Goal: Task Accomplishment & Management: Use online tool/utility

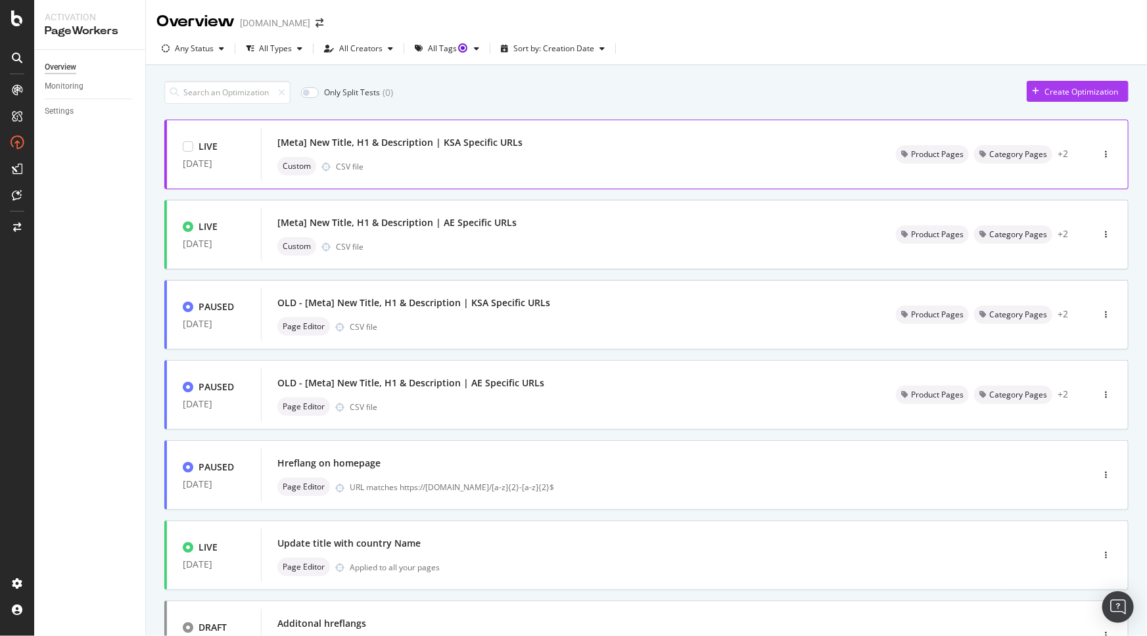
click at [469, 150] on div "[Meta] New Title, H1 & Description | KSA Specific URLs" at bounding box center [570, 142] width 587 height 18
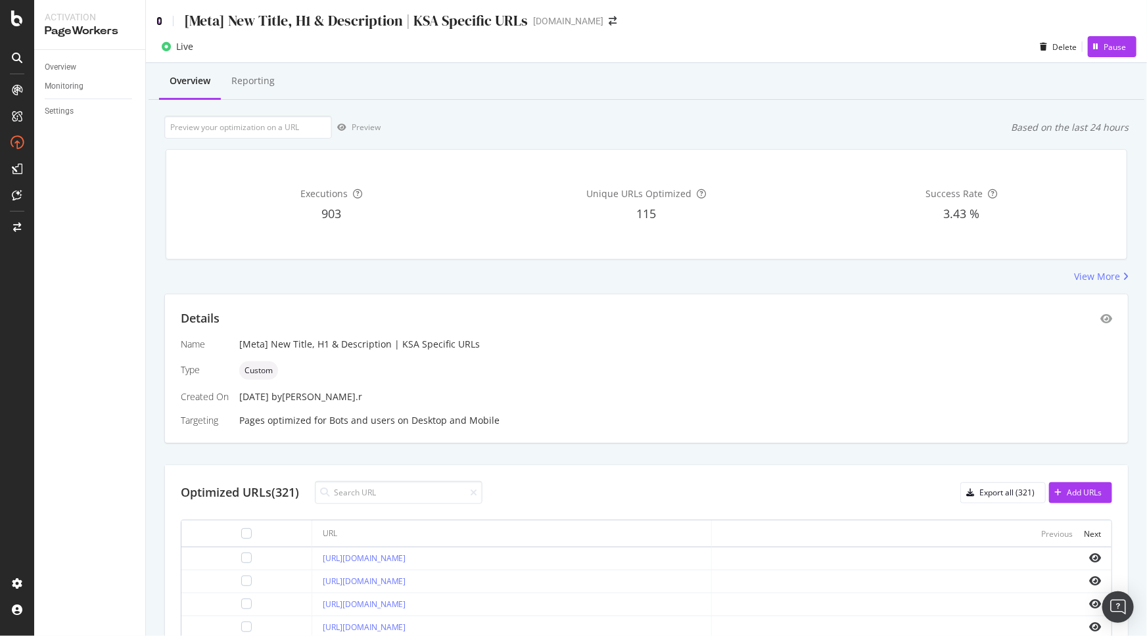
click at [159, 16] on icon at bounding box center [159, 20] width 6 height 9
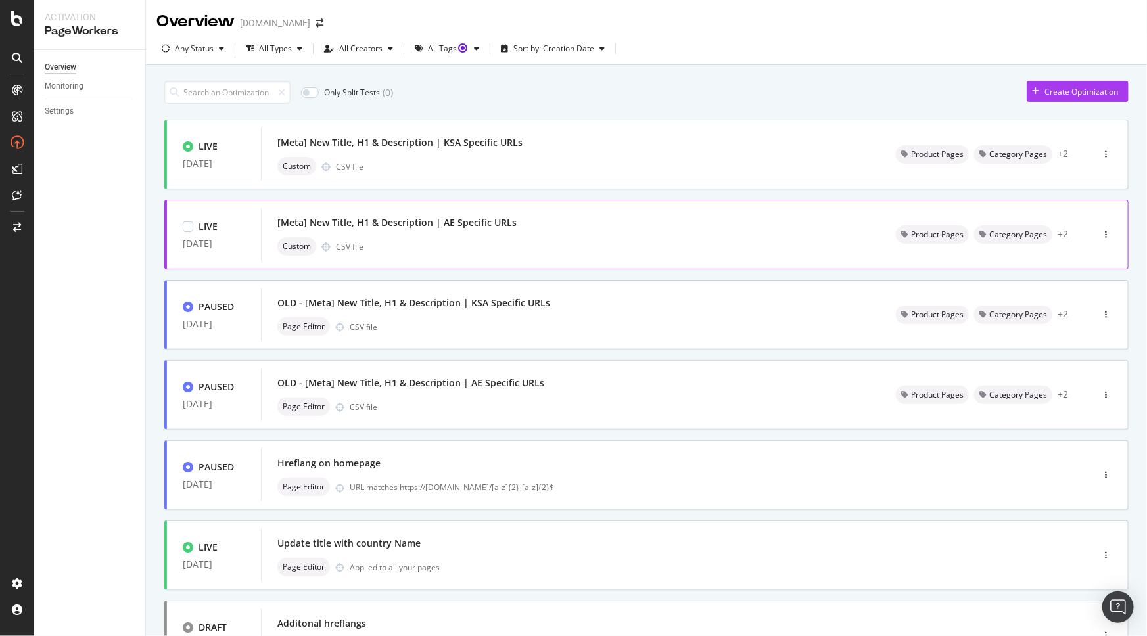
click at [667, 225] on div "[Meta] New Title, H1 & Description | AE Specific URLs" at bounding box center [570, 223] width 587 height 18
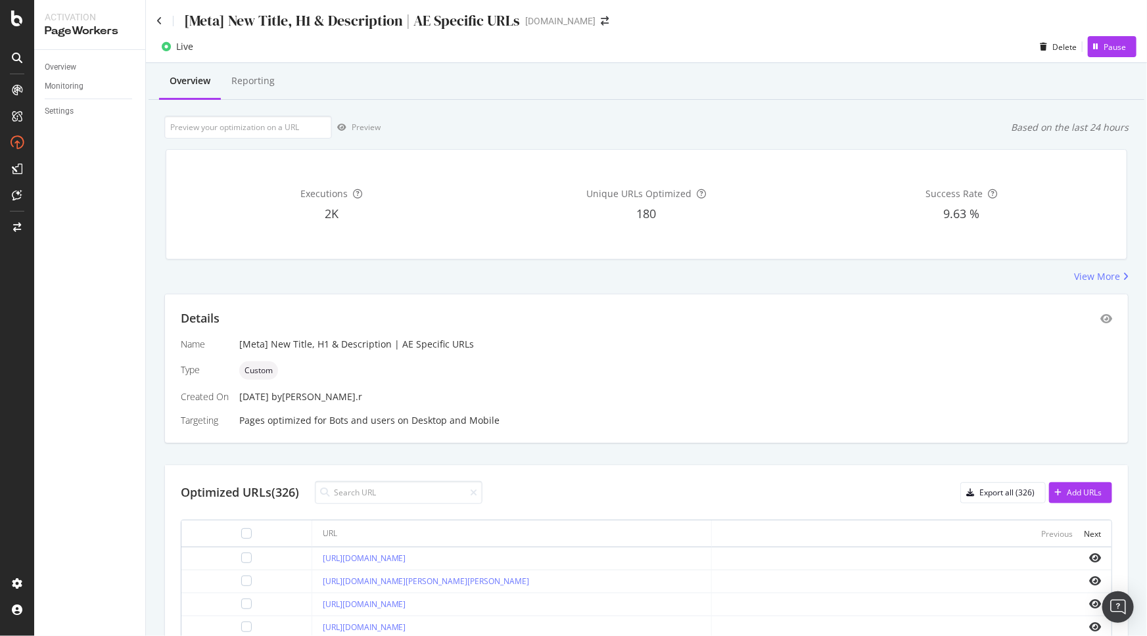
click at [156, 14] on div "[Meta] New Title, H1 & Description | AE Specific URLs" at bounding box center [338, 21] width 364 height 20
click at [158, 19] on icon at bounding box center [159, 20] width 6 height 9
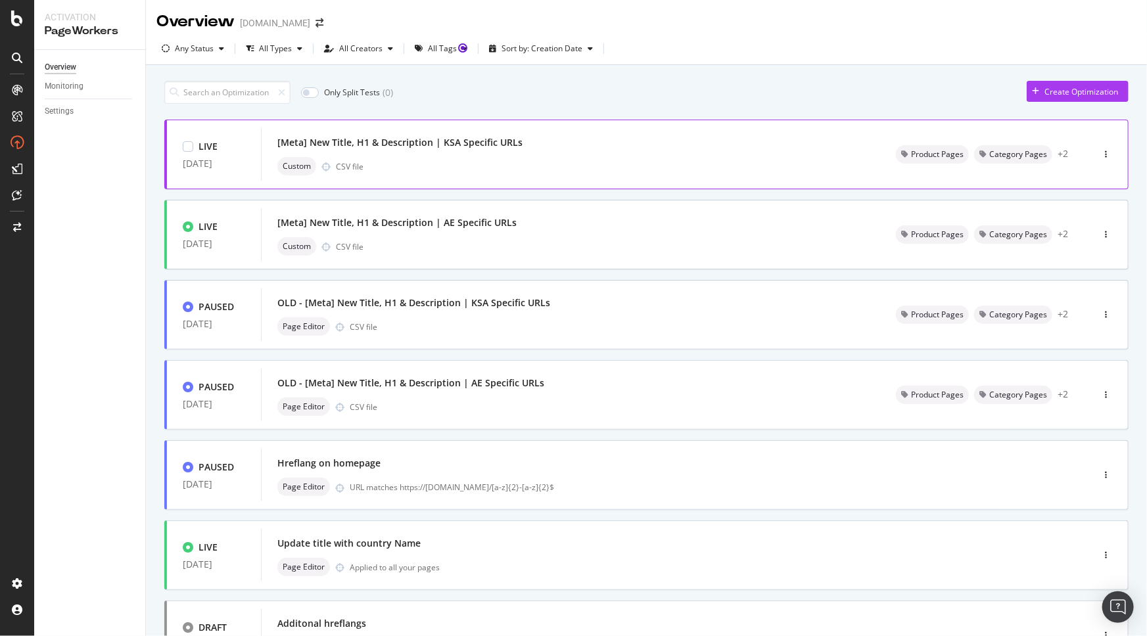
click at [537, 168] on div "Custom CSV file" at bounding box center [570, 166] width 587 height 18
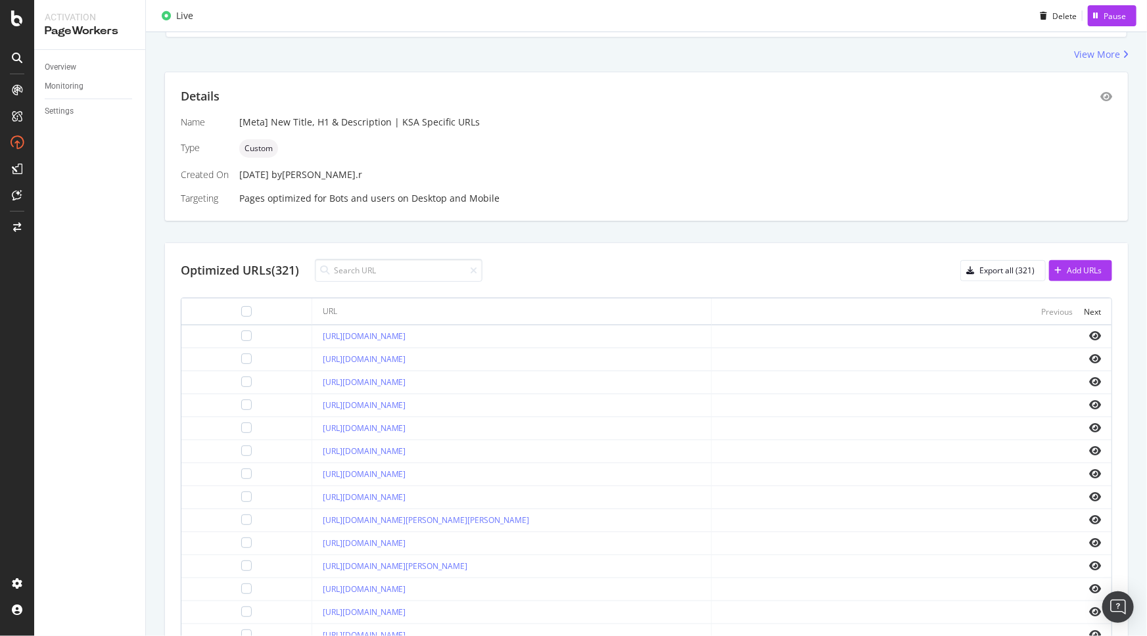
scroll to position [329, 0]
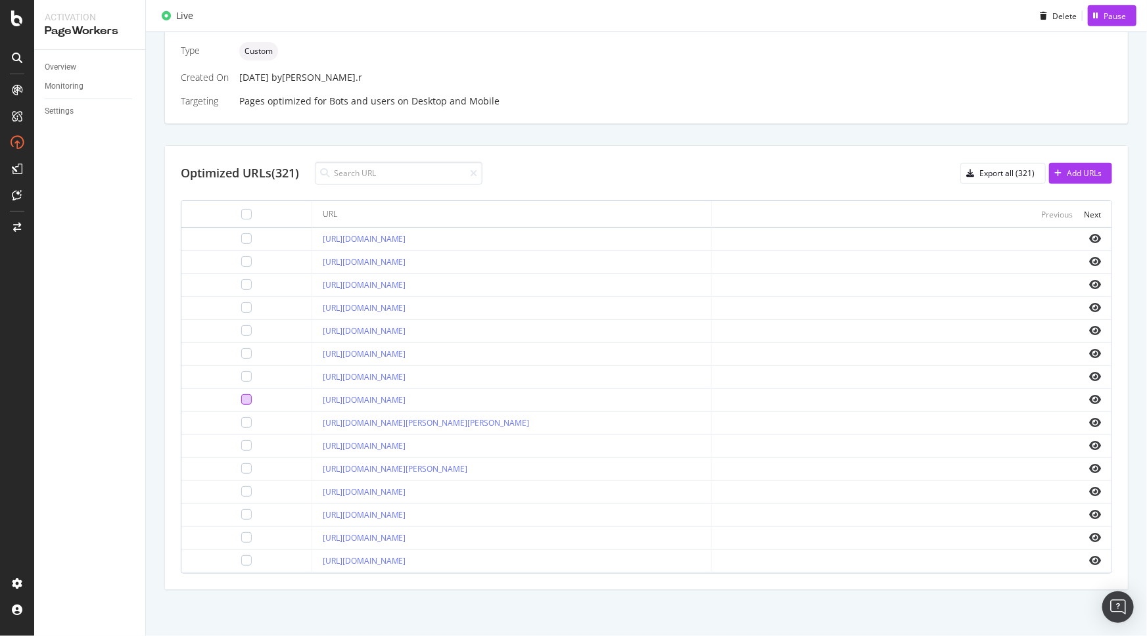
click at [241, 394] on div at bounding box center [246, 399] width 11 height 11
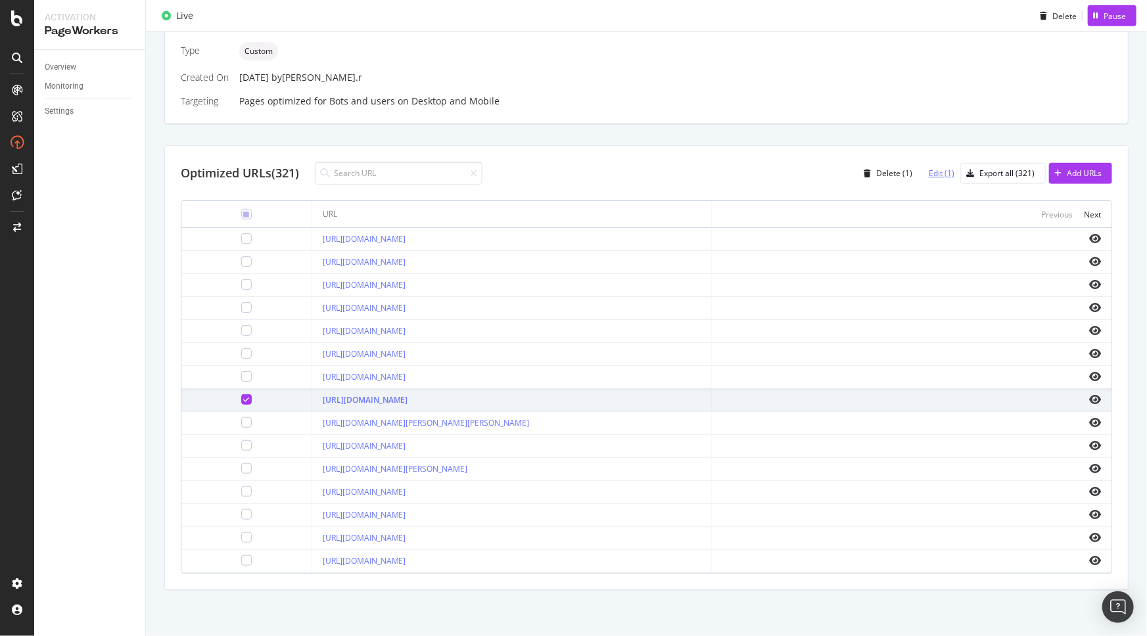
click at [936, 168] on div "Edit (1)" at bounding box center [942, 173] width 26 height 11
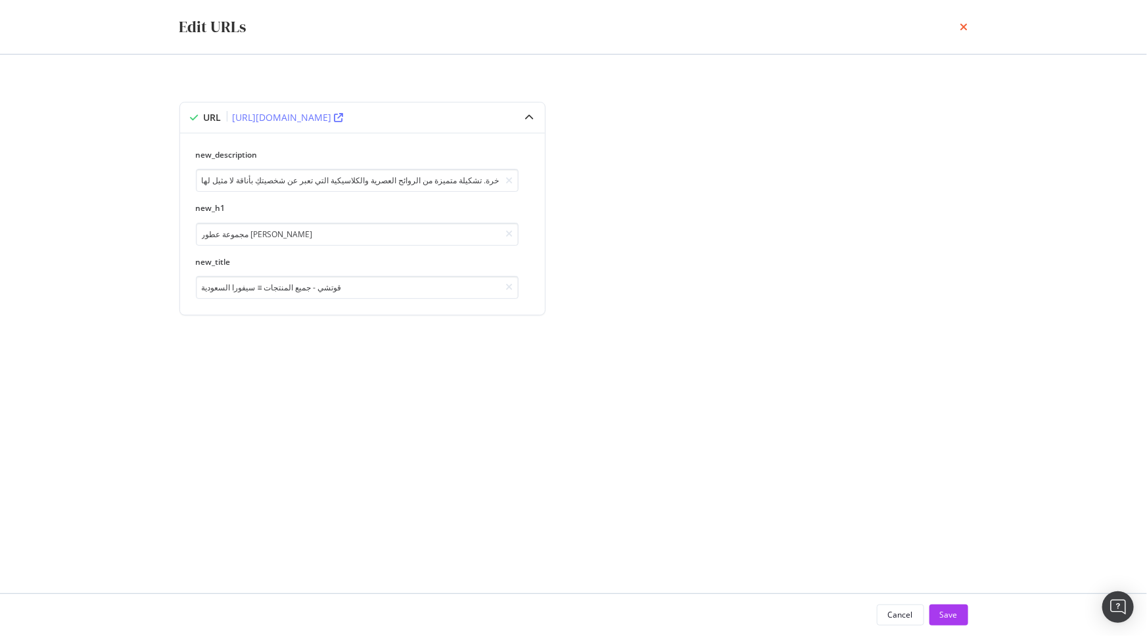
click at [965, 27] on icon "times" at bounding box center [965, 27] width 8 height 11
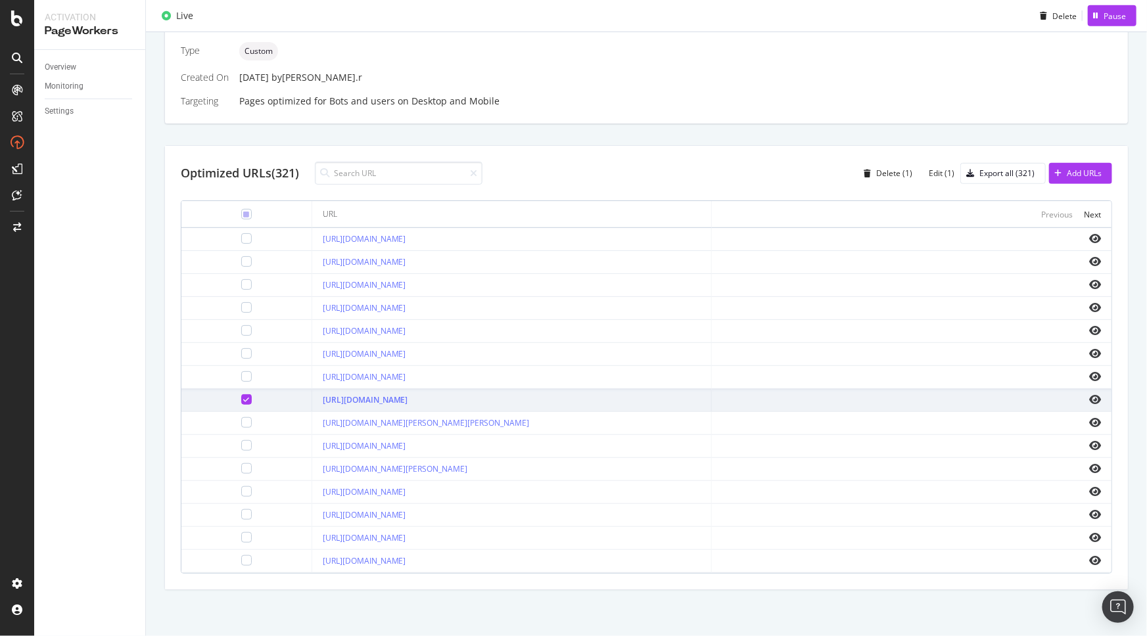
click at [243, 396] on icon at bounding box center [246, 399] width 6 height 7
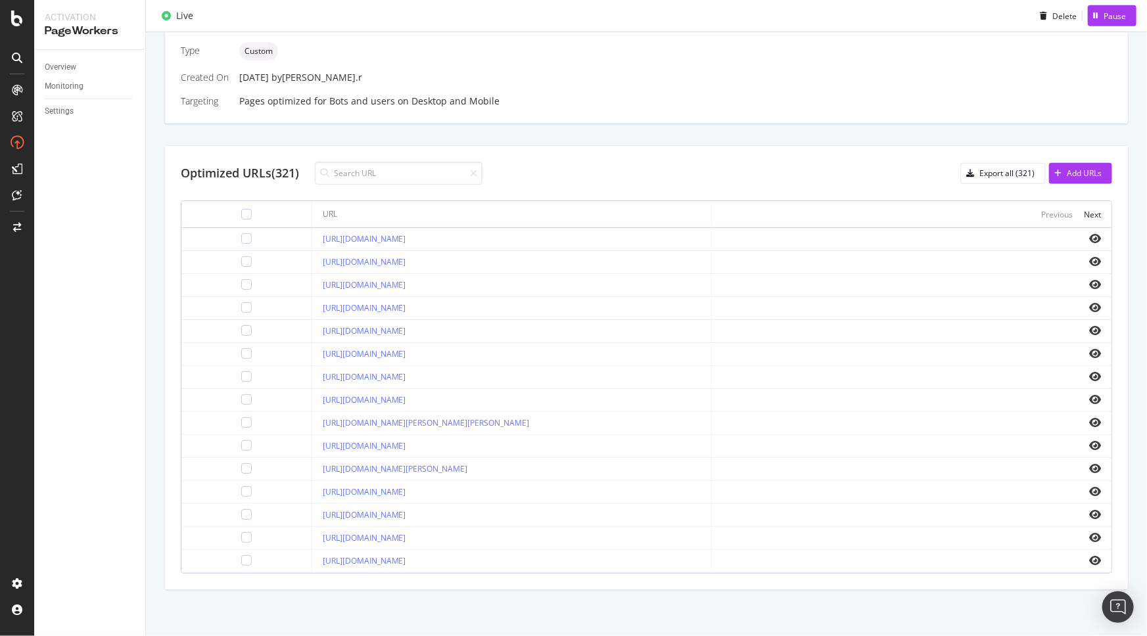
drag, startPoint x: 500, startPoint y: 394, endPoint x: 253, endPoint y: 394, distance: 246.6
click at [312, 394] on td "[URL][DOMAIN_NAME]" at bounding box center [512, 400] width 400 height 23
copy link "[URL][DOMAIN_NAME]"
click at [363, 162] on input at bounding box center [399, 173] width 168 height 23
type input "sa-en"
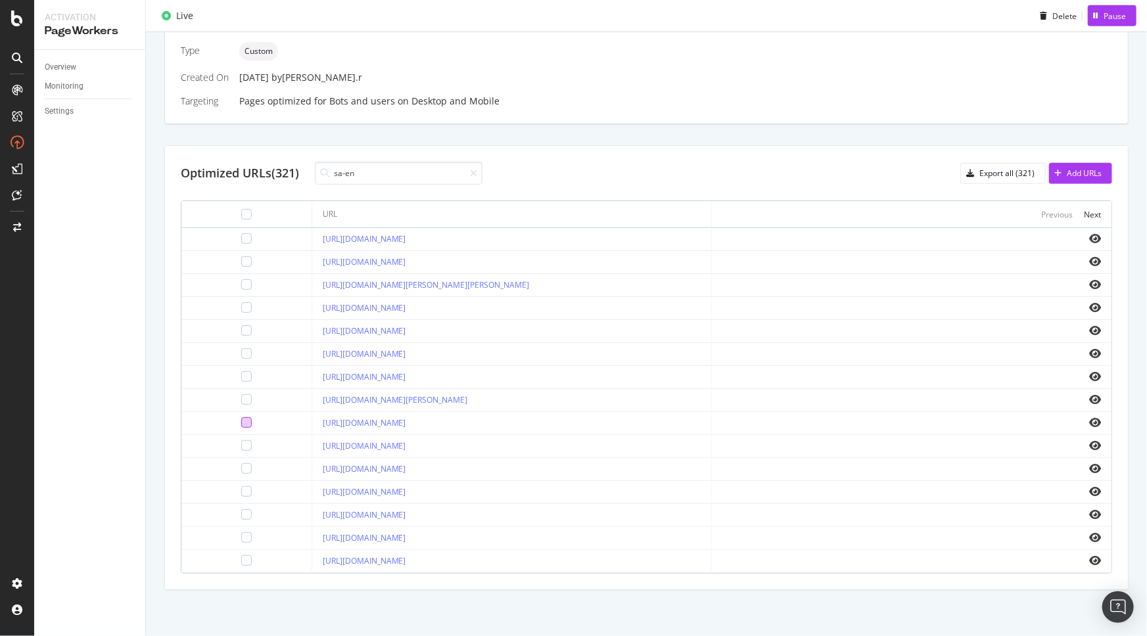
click at [241, 418] on div at bounding box center [246, 423] width 11 height 11
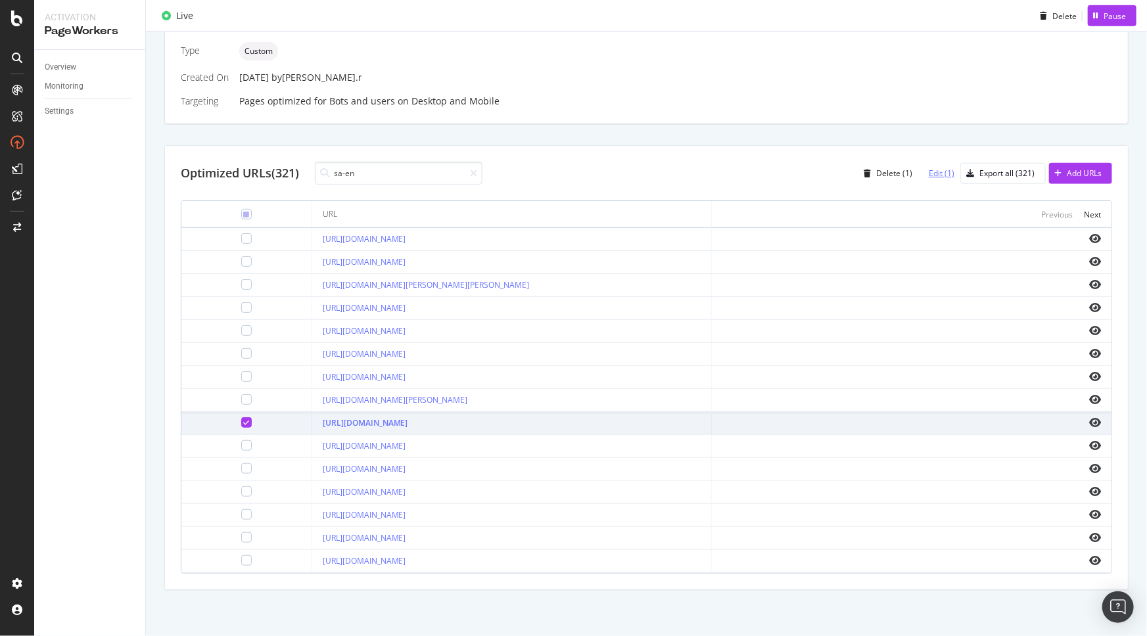
click at [929, 168] on div "Edit (1)" at bounding box center [942, 173] width 26 height 11
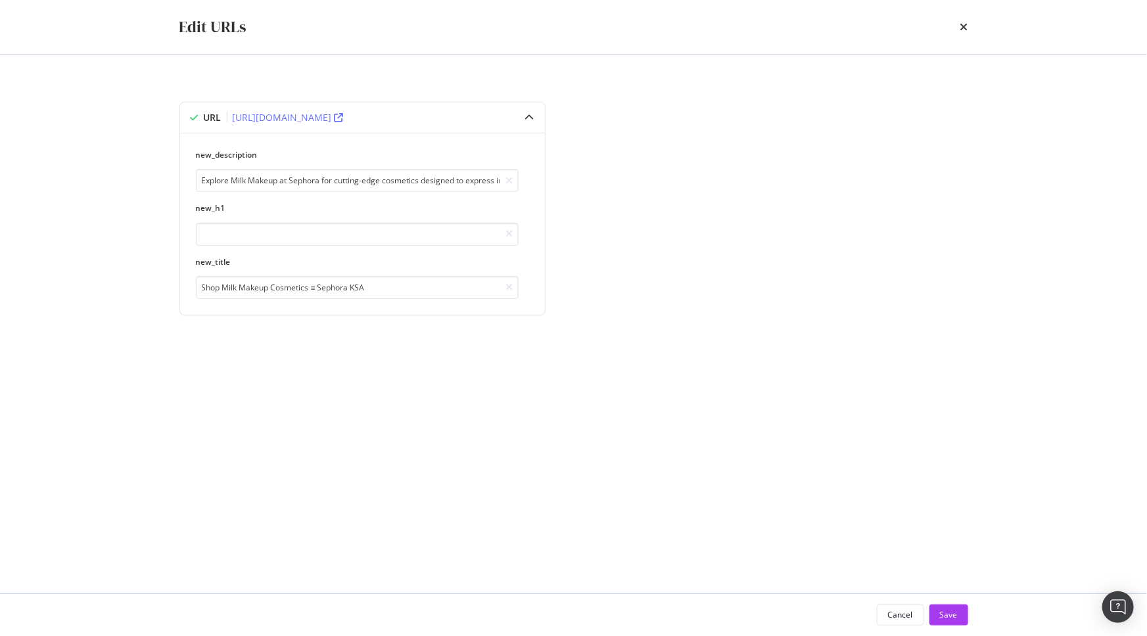
click at [957, 27] on div "Edit URLs" at bounding box center [573, 27] width 789 height 22
click at [966, 26] on icon "times" at bounding box center [965, 27] width 8 height 11
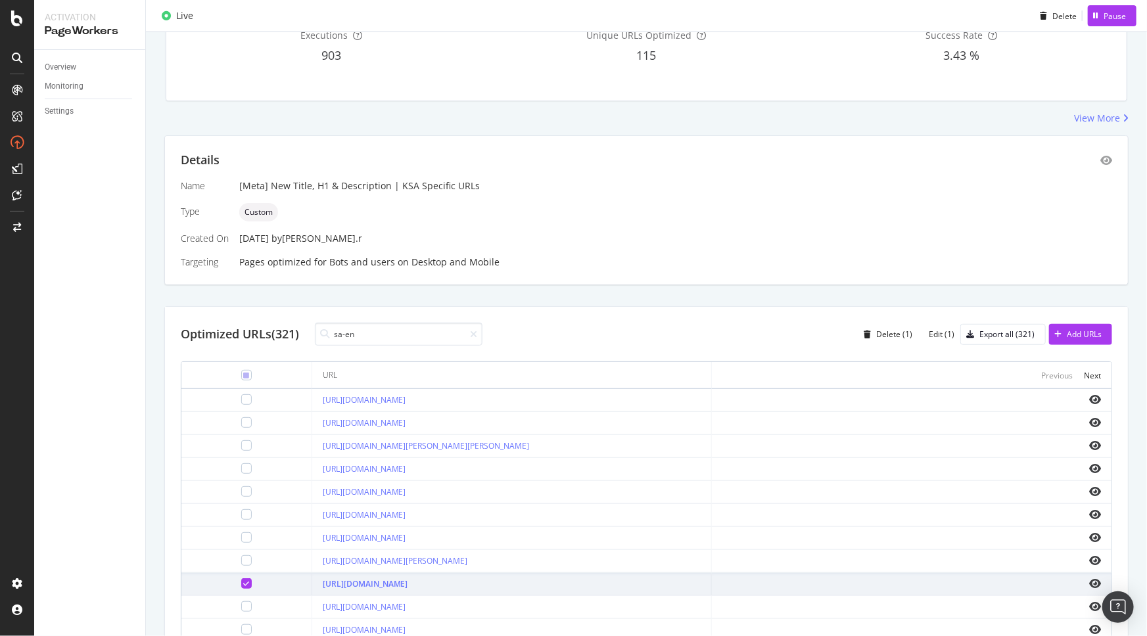
scroll to position [0, 0]
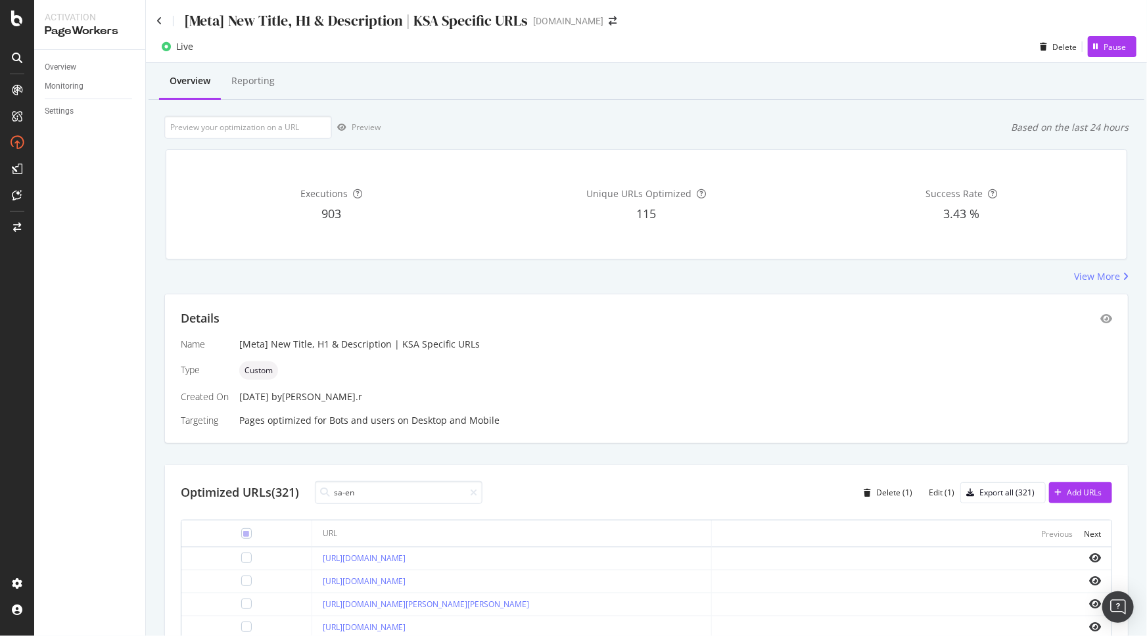
click at [732, 136] on div "Preview Based on the last 24 hours" at bounding box center [646, 127] width 965 height 23
click at [162, 18] on icon at bounding box center [159, 20] width 6 height 9
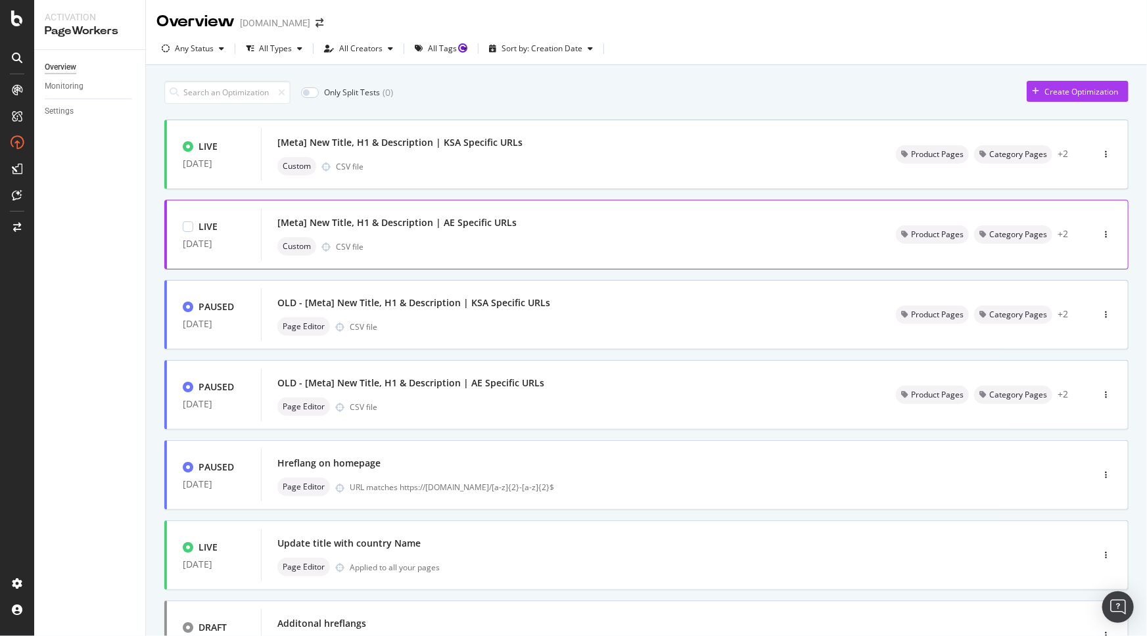
click at [504, 233] on div "[Meta] New Title, H1 & Description | AE Specific URLs Custom CSV file" at bounding box center [570, 235] width 587 height 42
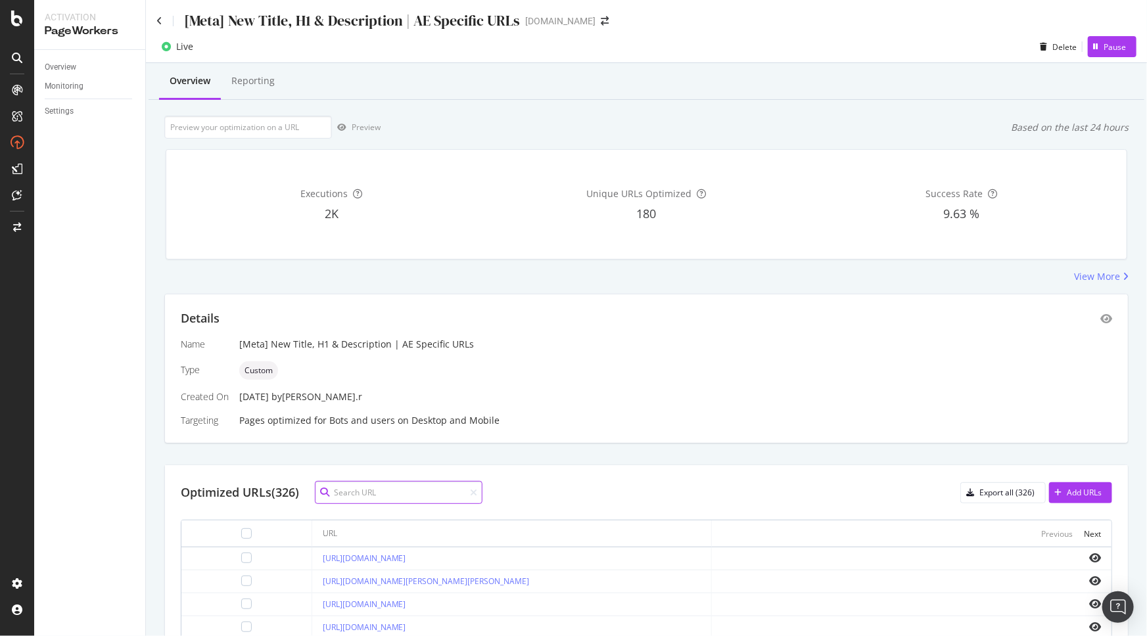
click at [391, 483] on input at bounding box center [399, 492] width 168 height 23
click at [162, 18] on icon at bounding box center [159, 20] width 6 height 9
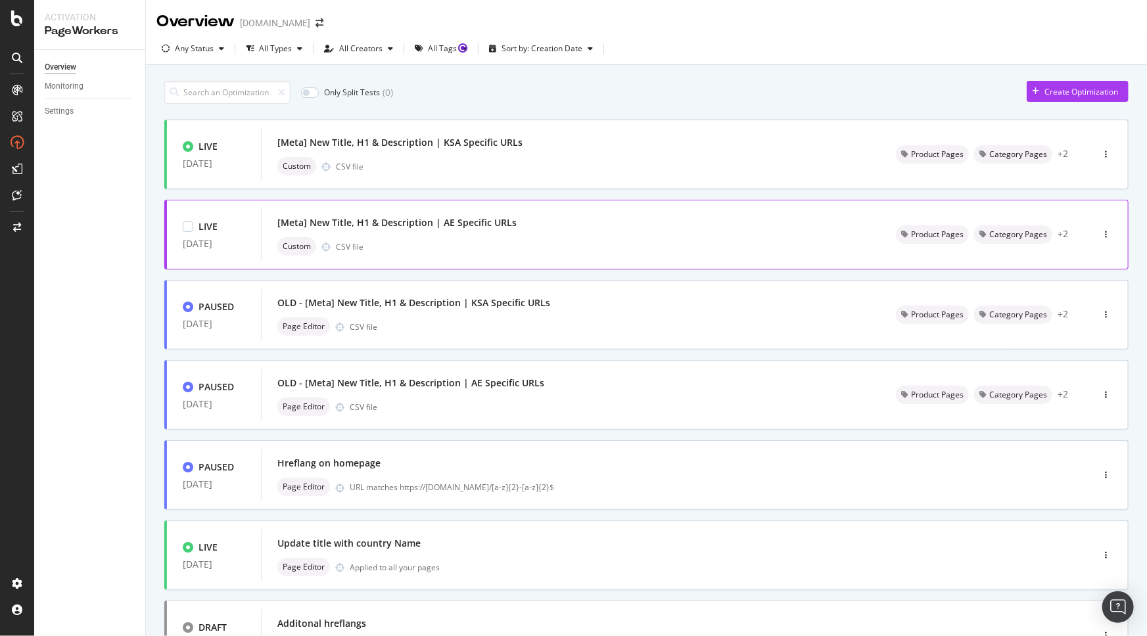
click at [521, 235] on div "[Meta] New Title, H1 & Description | AE Specific URLs Custom CSV file" at bounding box center [570, 235] width 587 height 42
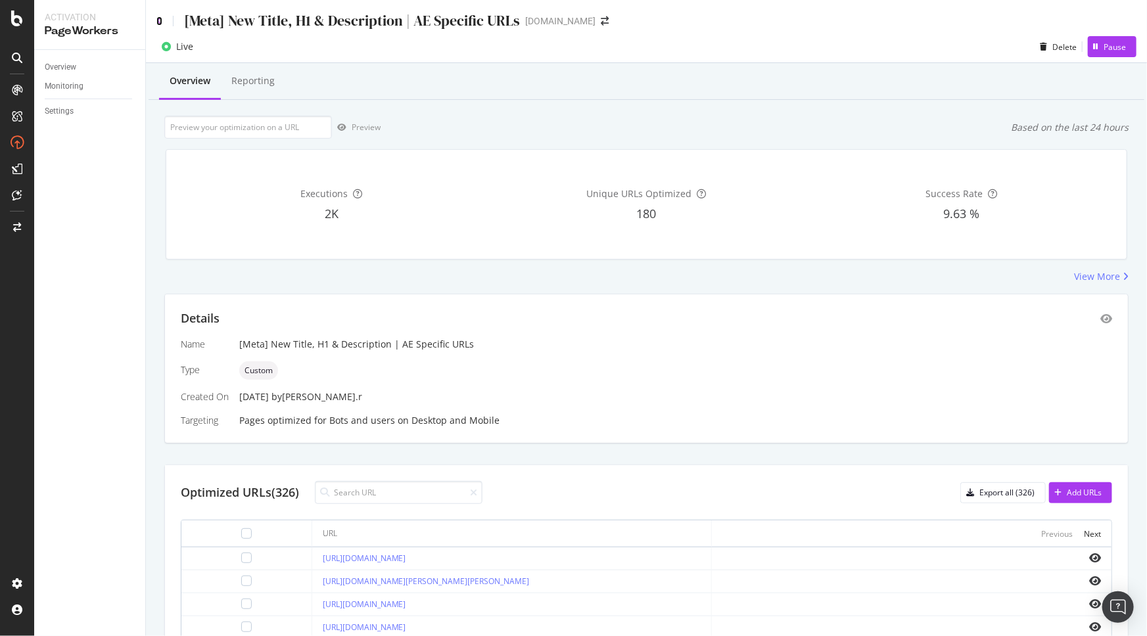
click at [157, 19] on icon at bounding box center [159, 20] width 6 height 9
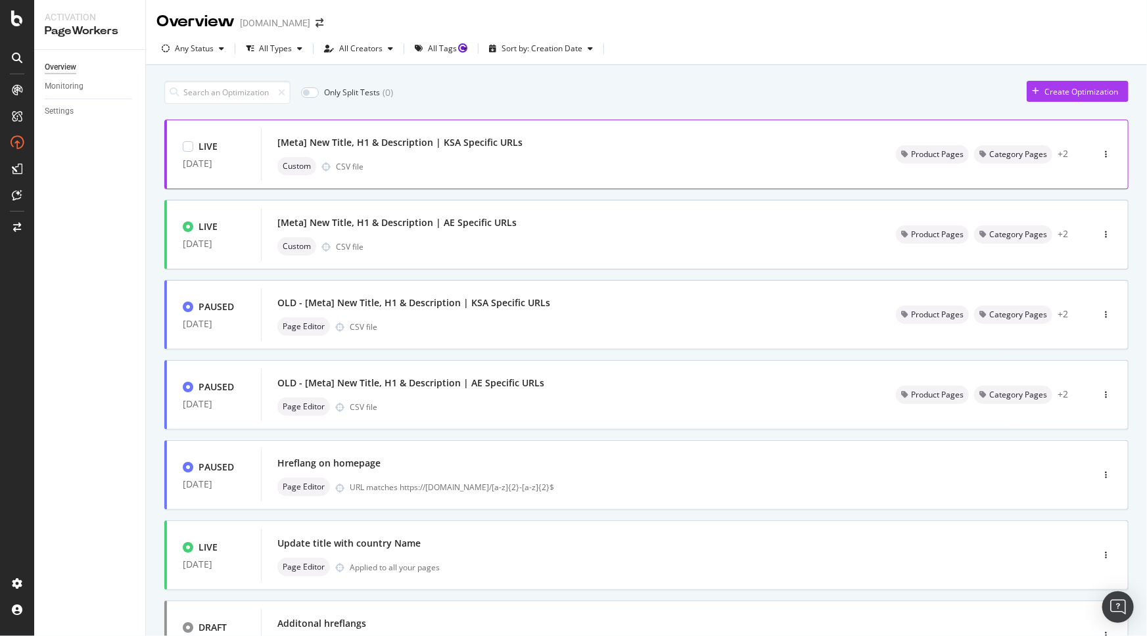
click at [543, 172] on div "Custom CSV file" at bounding box center [570, 166] width 587 height 18
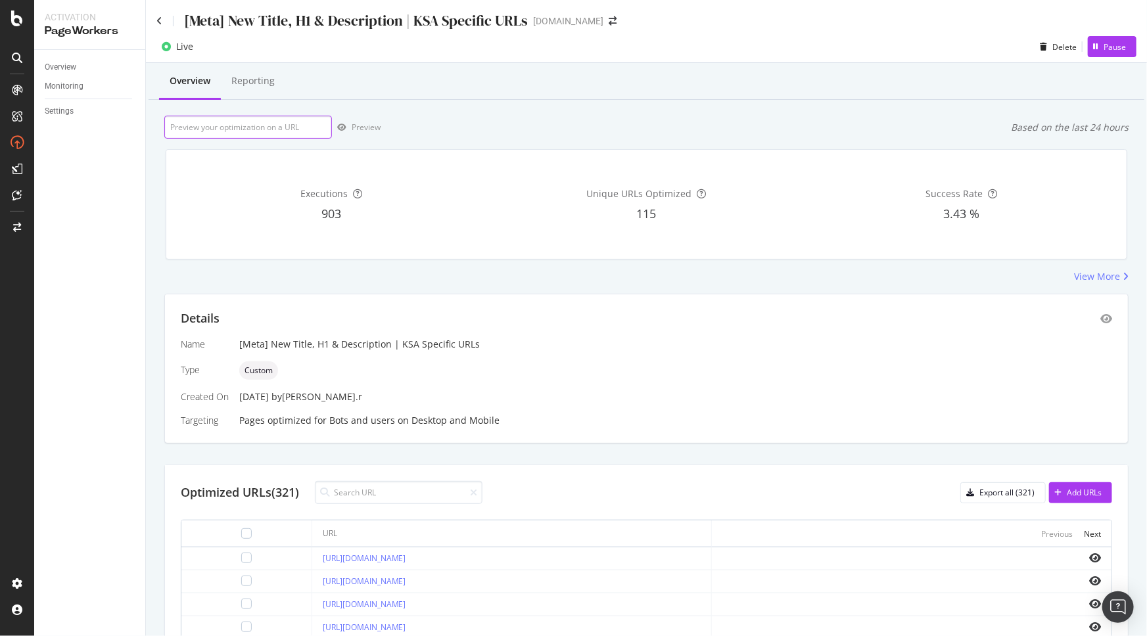
click at [271, 121] on input "url" at bounding box center [248, 127] width 168 height 23
click at [423, 492] on input at bounding box center [399, 492] width 168 height 23
type input "milk"
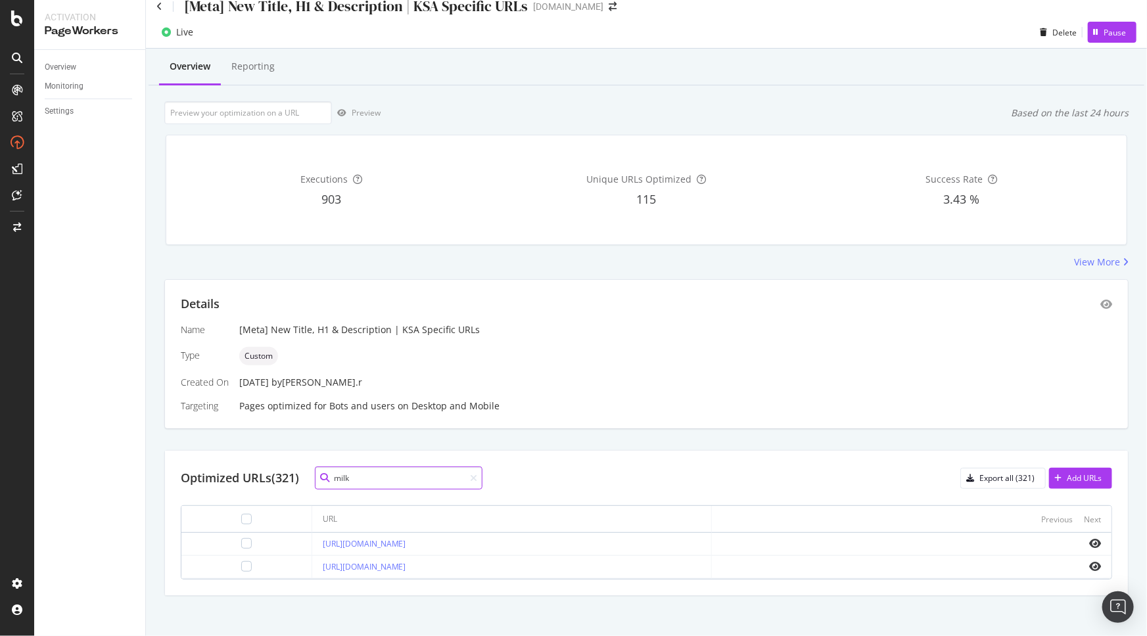
scroll to position [20, 0]
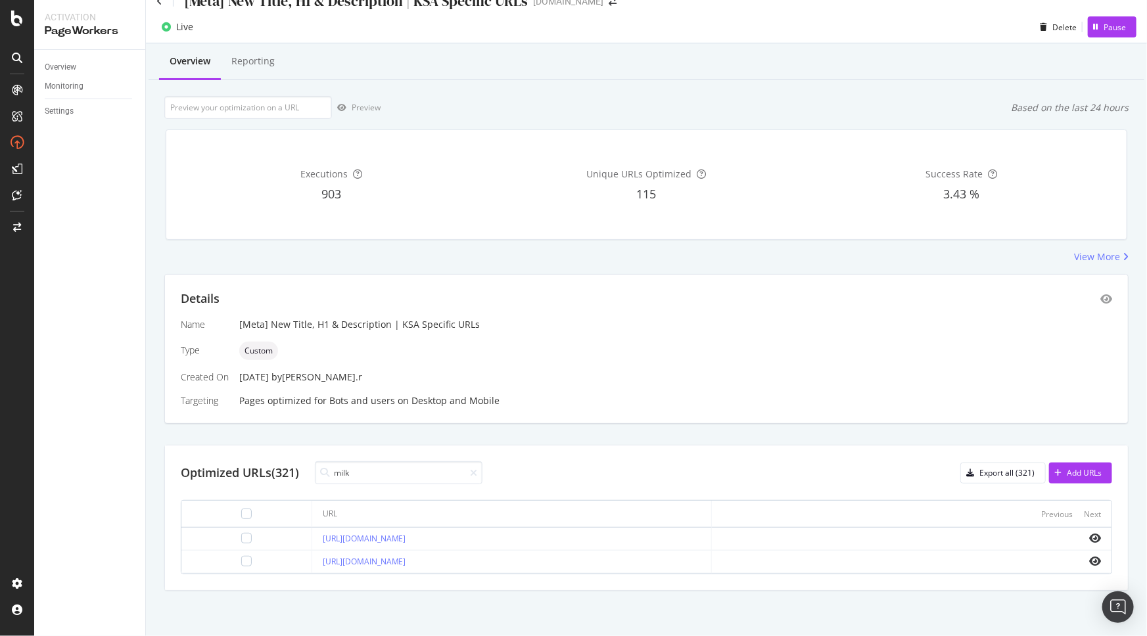
drag, startPoint x: 296, startPoint y: 537, endPoint x: 536, endPoint y: 545, distance: 240.1
click at [536, 545] on td "[URL][DOMAIN_NAME]" at bounding box center [512, 539] width 400 height 23
click at [396, 471] on input "milk" at bounding box center [399, 473] width 168 height 23
type input "gucci"
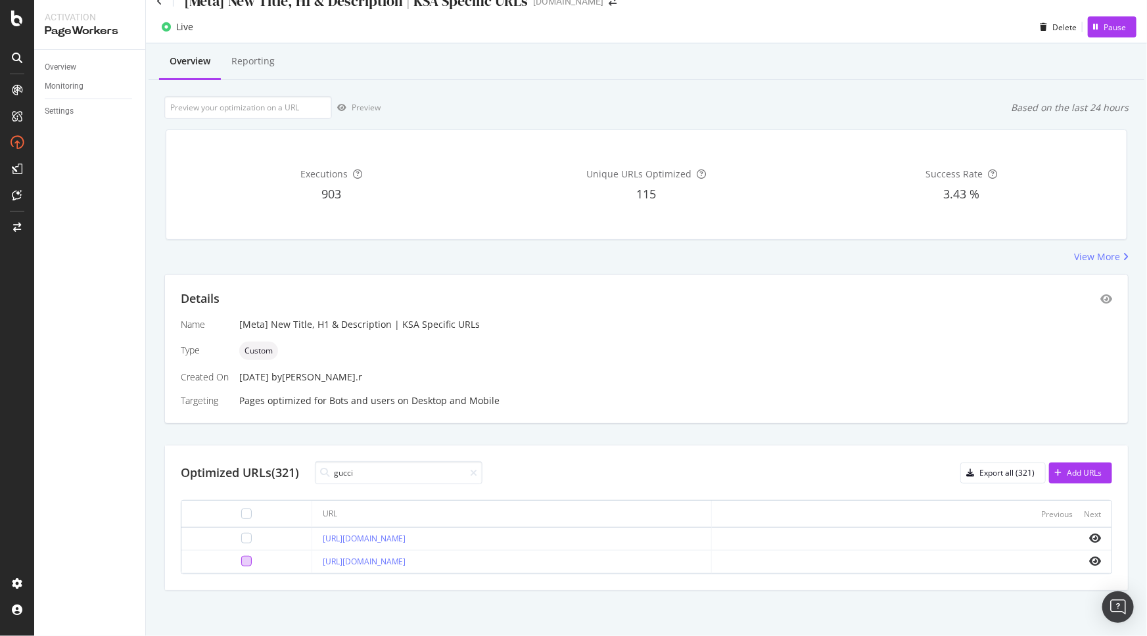
click at [241, 561] on div at bounding box center [246, 561] width 11 height 11
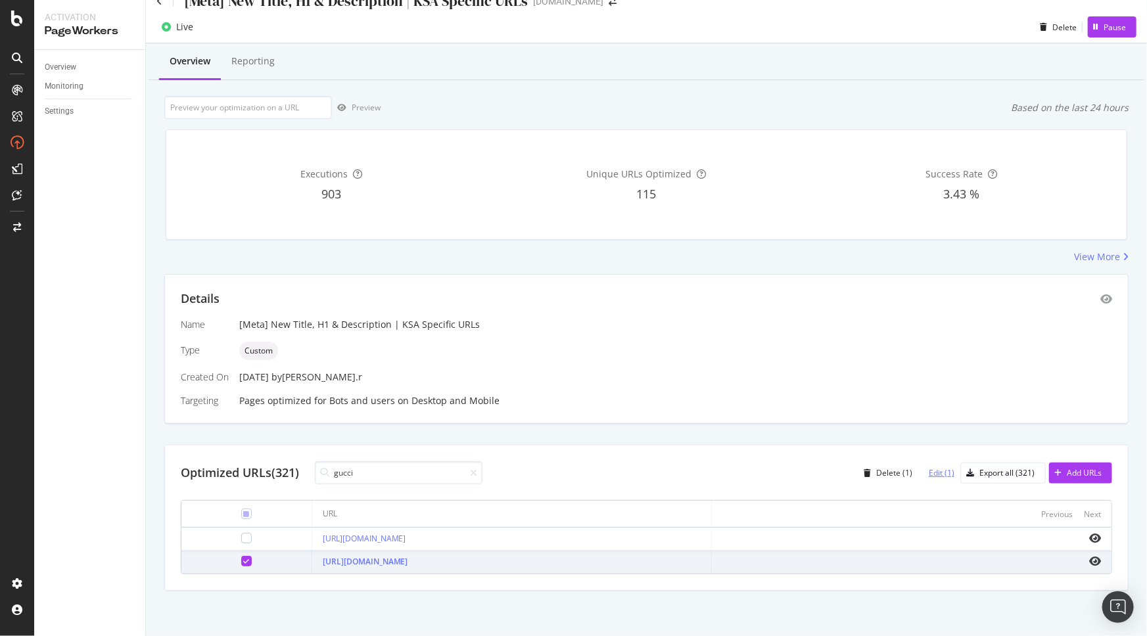
click at [929, 476] on div "Edit (1)" at bounding box center [942, 472] width 26 height 11
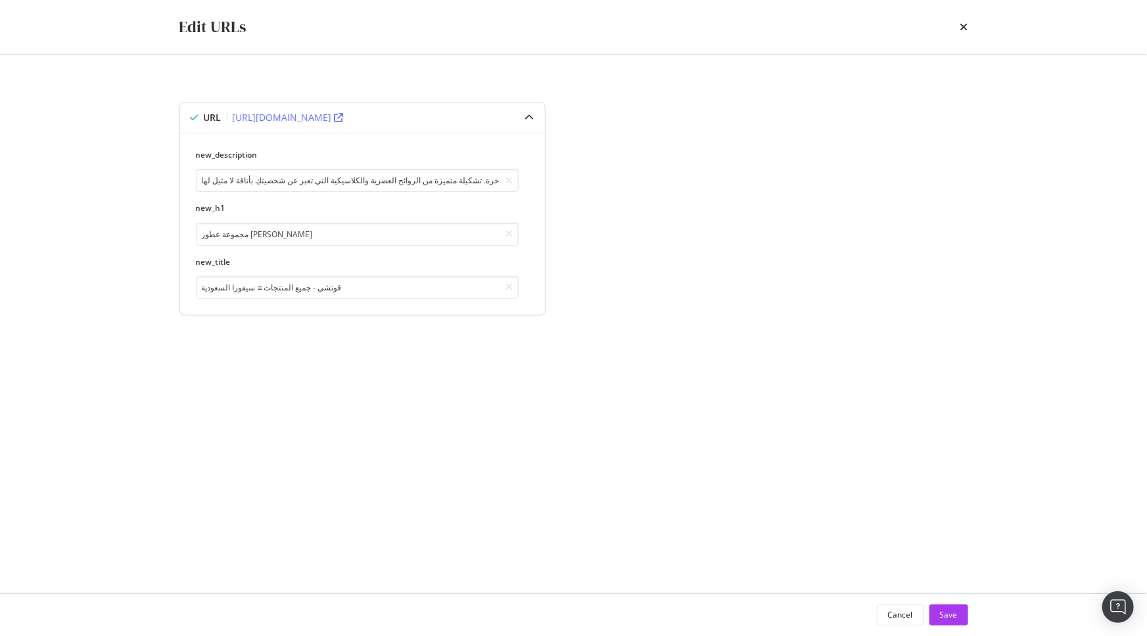
click at [344, 117] on icon "modal" at bounding box center [339, 117] width 9 height 9
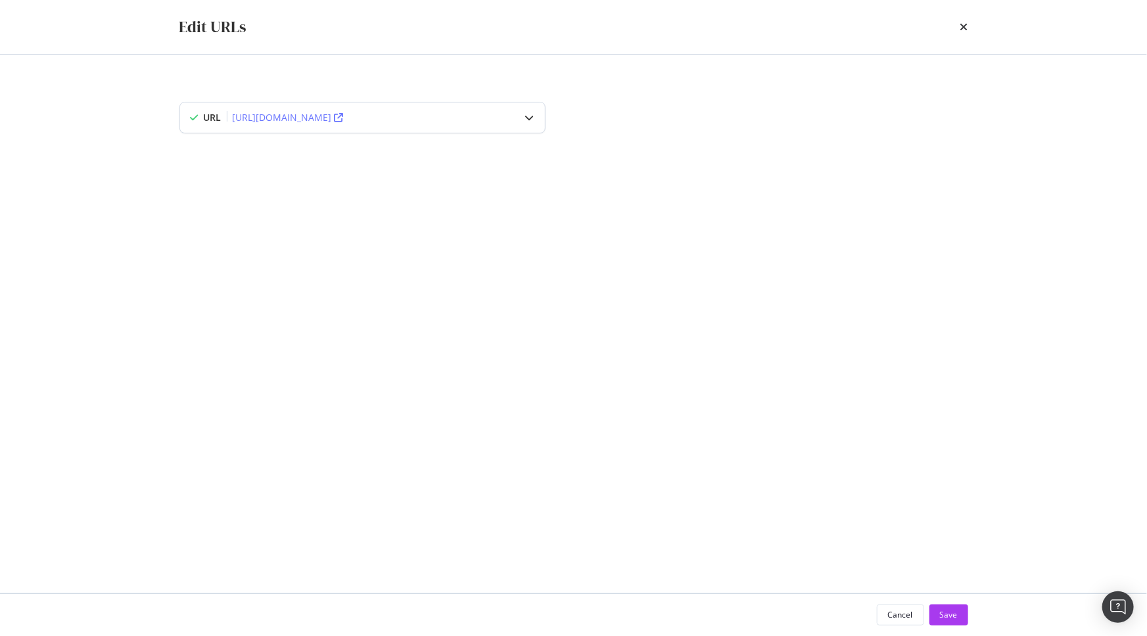
click at [525, 112] on div "modal" at bounding box center [530, 118] width 30 height 30
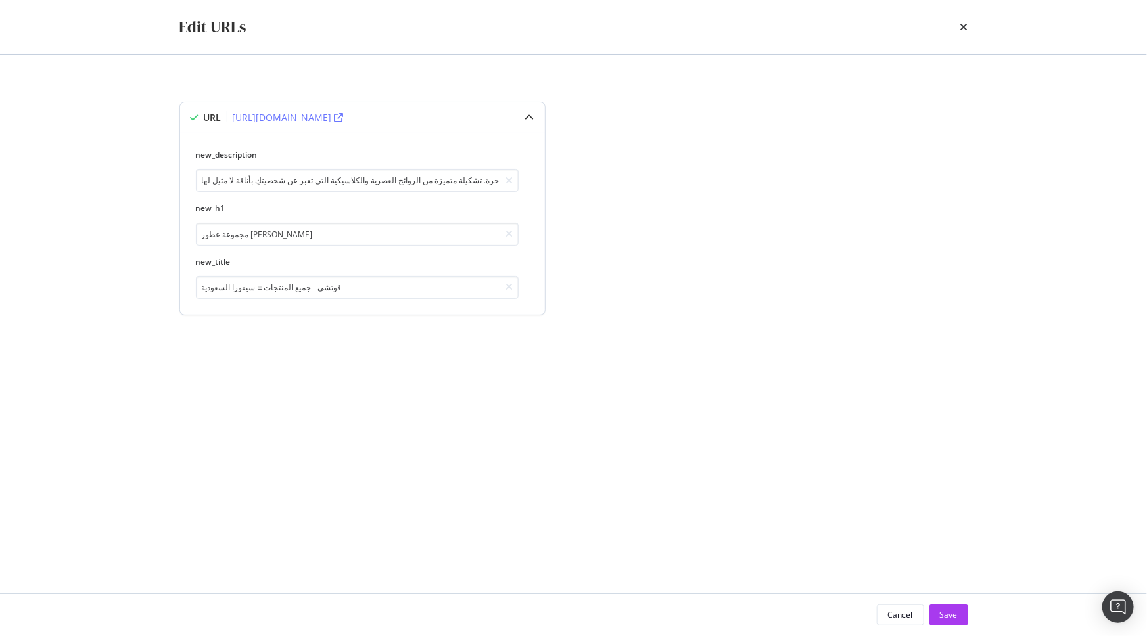
drag, startPoint x: 229, startPoint y: 118, endPoint x: 448, endPoint y: 116, distance: 219.0
click at [344, 116] on div "URL [URL][DOMAIN_NAME]" at bounding box center [271, 117] width 145 height 13
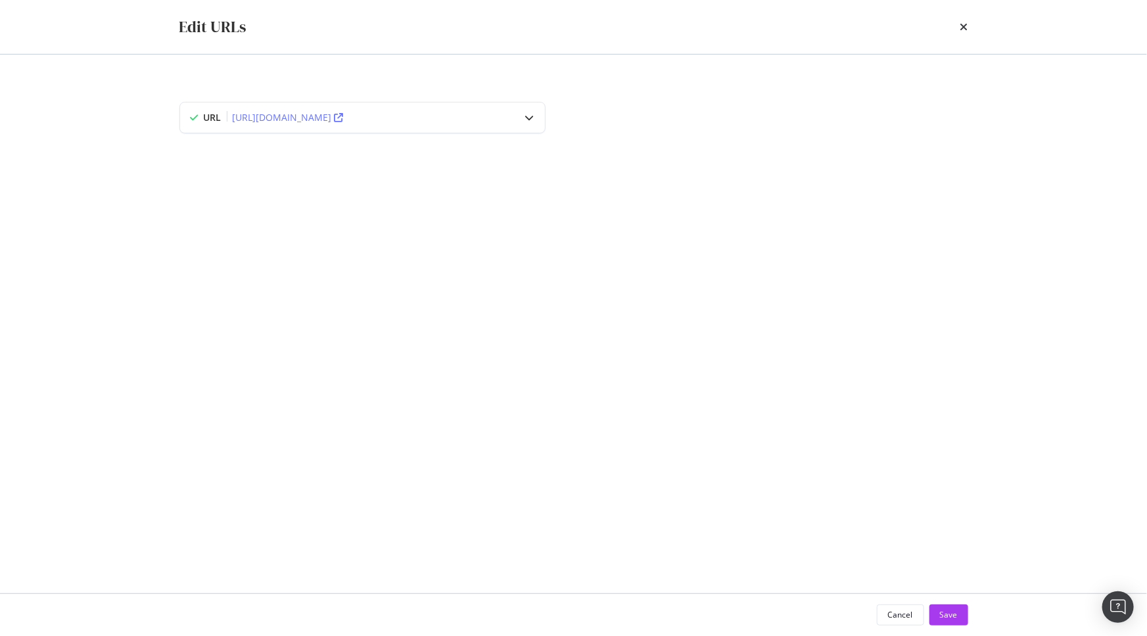
copy div "[URL][DOMAIN_NAME]"
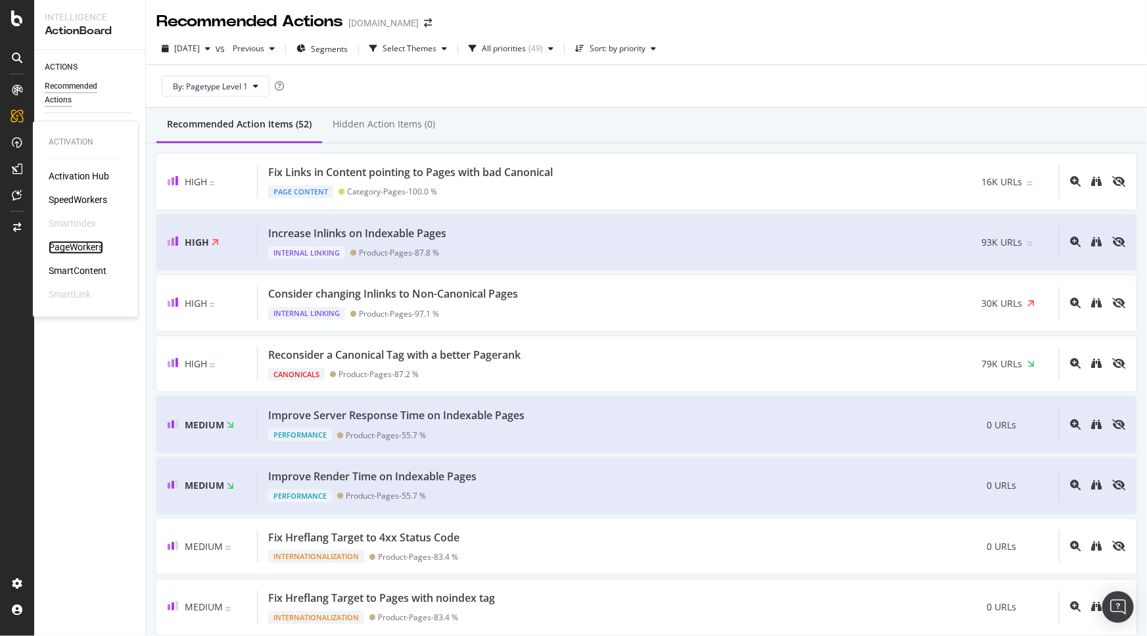
click at [93, 251] on div "PageWorkers" at bounding box center [76, 247] width 55 height 13
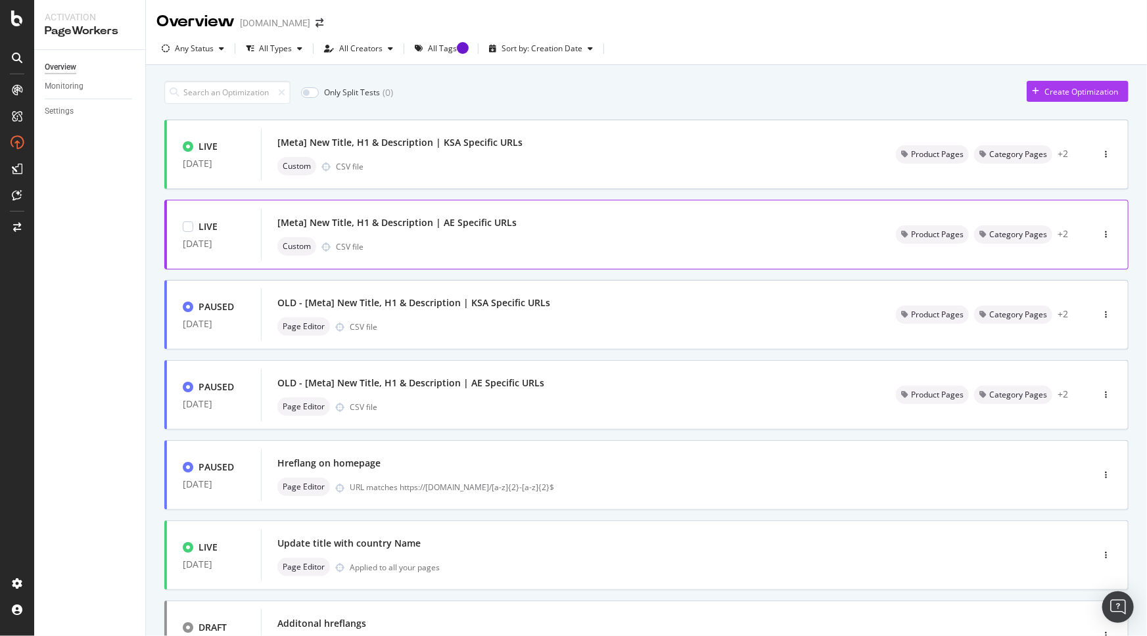
click at [533, 249] on div "Custom CSV file" at bounding box center [570, 246] width 587 height 18
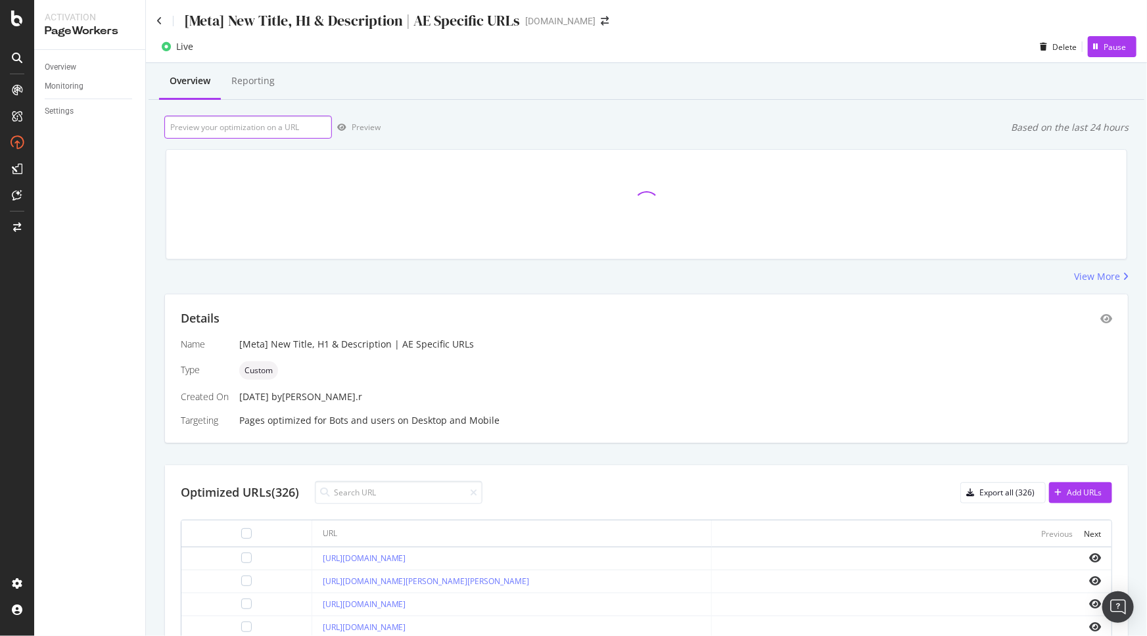
click at [297, 134] on input "url" at bounding box center [248, 127] width 168 height 23
click at [396, 496] on input at bounding box center [399, 492] width 168 height 23
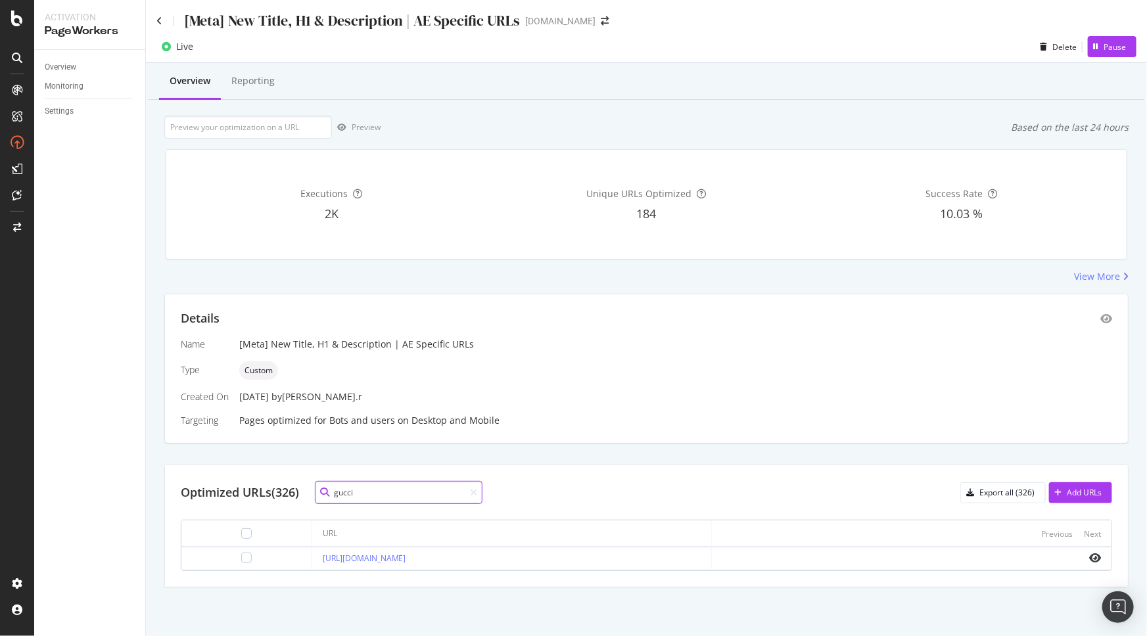
type input "gucci"
click at [156, 20] on icon at bounding box center [159, 20] width 6 height 9
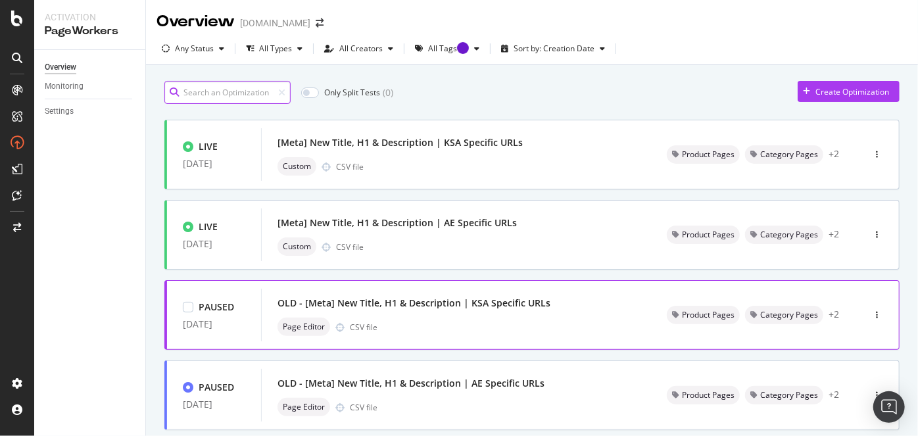
scroll to position [76, 0]
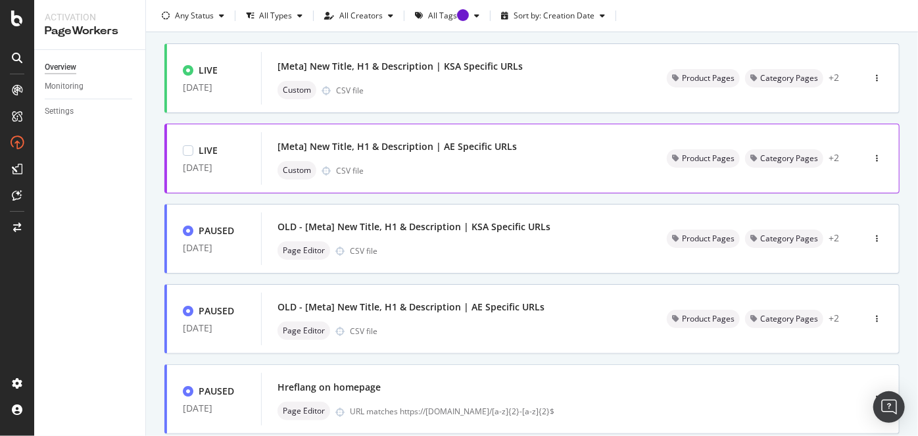
click at [495, 149] on div "[Meta] New Title, H1 & Description | AE Specific URLs" at bounding box center [396, 146] width 239 height 13
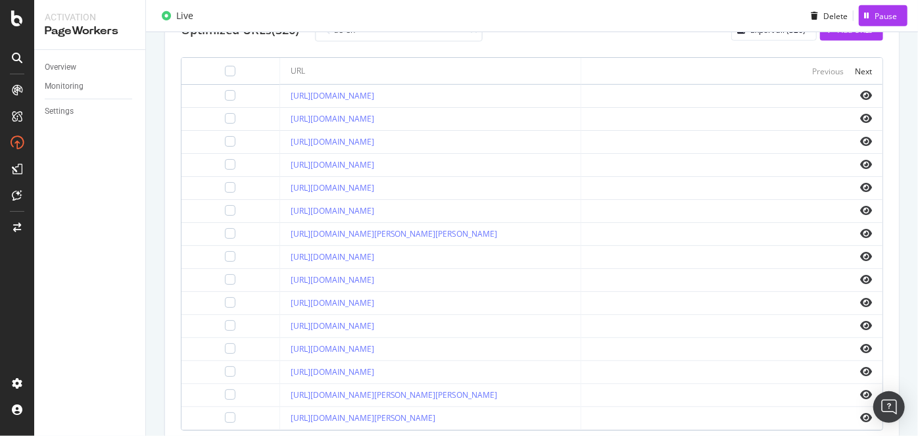
scroll to position [464, 0]
type input "ae-en"
click at [225, 254] on div at bounding box center [230, 255] width 11 height 11
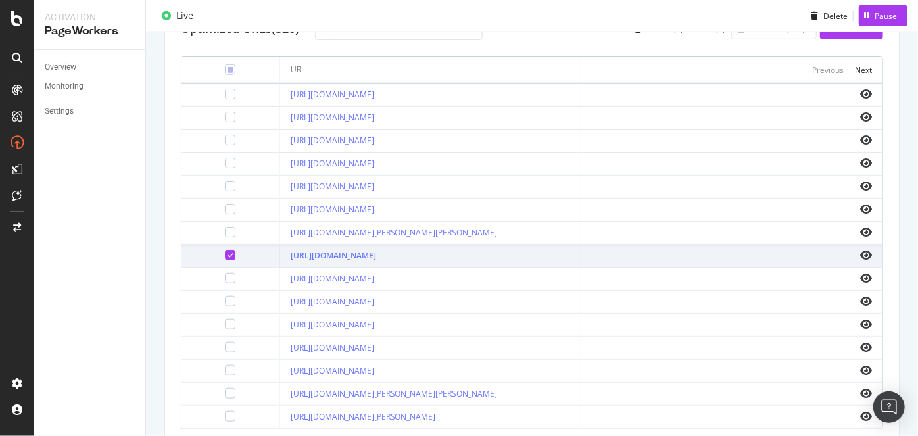
scroll to position [400, 0]
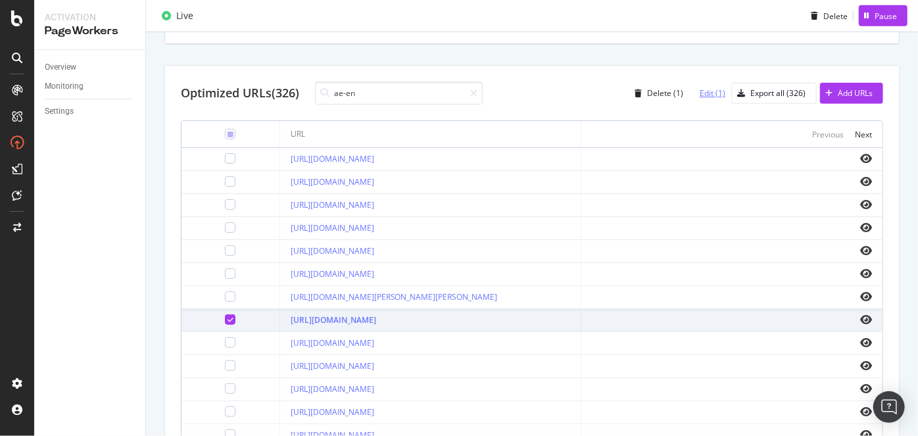
click at [703, 91] on div "Edit (1)" at bounding box center [713, 92] width 26 height 11
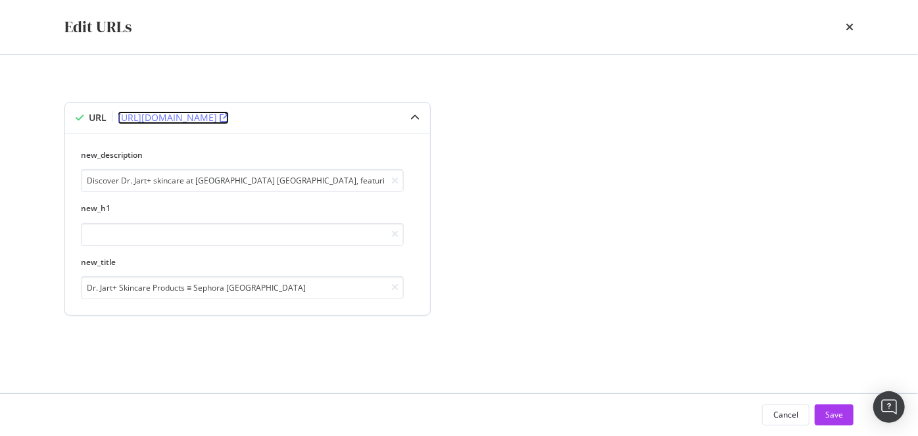
click at [229, 121] on icon "modal" at bounding box center [224, 117] width 9 height 9
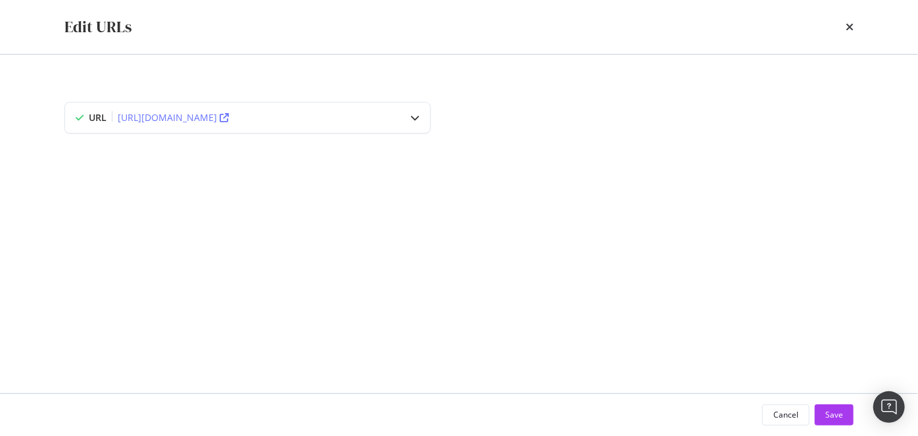
click at [844, 31] on div "Edit URLs" at bounding box center [458, 27] width 789 height 22
click at [850, 31] on icon "times" at bounding box center [850, 27] width 8 height 11
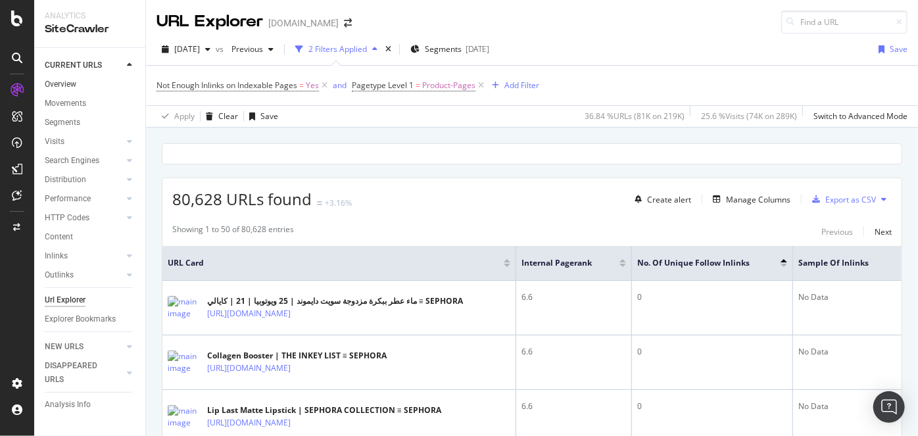
click at [88, 84] on link "Overview" at bounding box center [90, 85] width 91 height 14
